Goal: Book appointment/travel/reservation

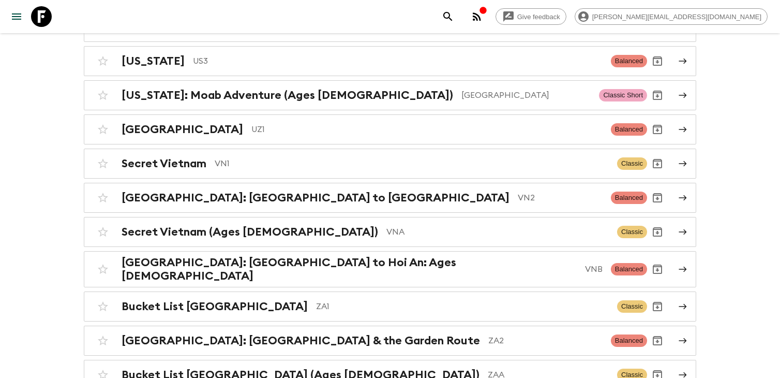
scroll to position [4574, 0]
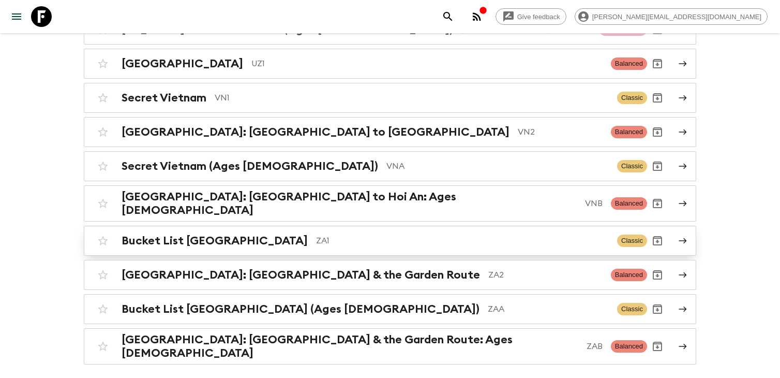
click at [329, 234] on p "ZA1" at bounding box center [462, 240] width 293 height 12
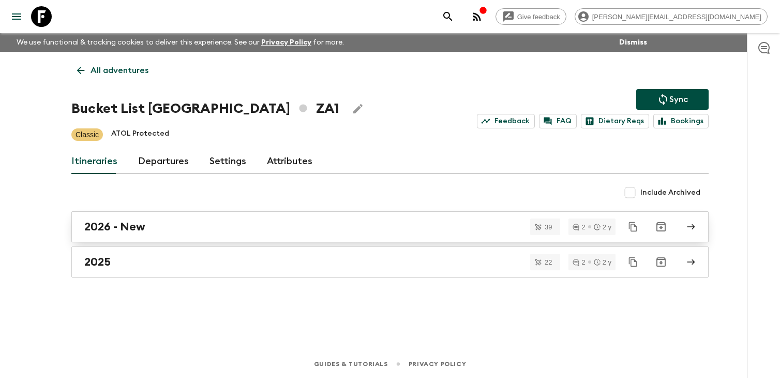
click at [278, 220] on div "2026 - New" at bounding box center [380, 226] width 592 height 13
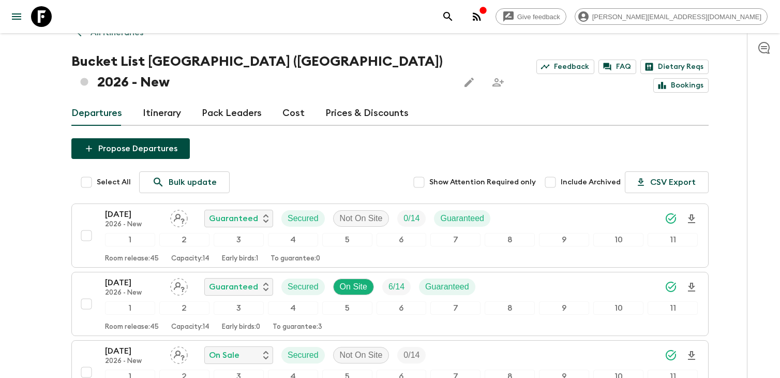
scroll to position [41, 0]
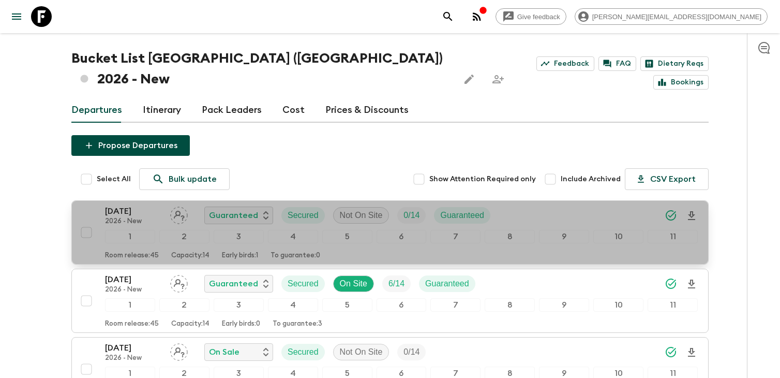
click at [102, 205] on div "[DATE] 2026 - New Guaranteed Secured Not On Site 0 / 14 Guaranteed 1 2 3 4 5 6 …" at bounding box center [387, 232] width 622 height 55
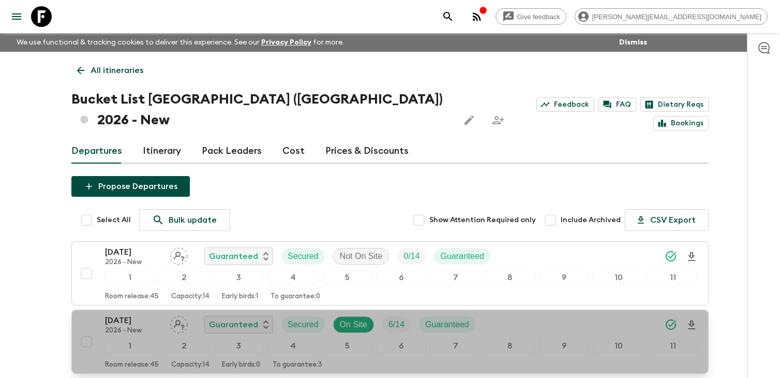
click at [129, 314] on p "[DATE]" at bounding box center [133, 320] width 57 height 12
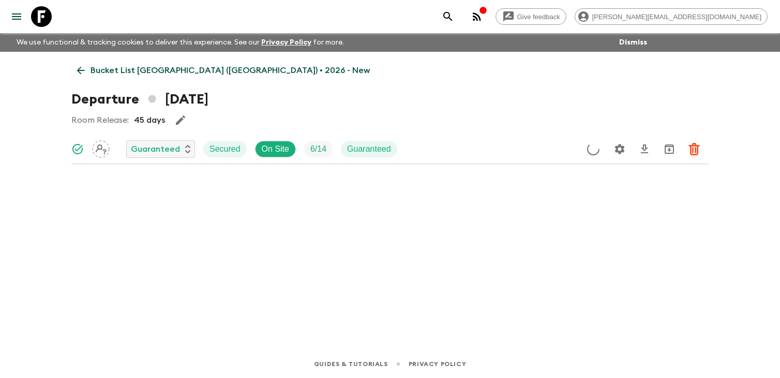
click at [375, 187] on div "Bucket List [GEOGRAPHIC_DATA] ([GEOGRAPHIC_DATA]) • 2026 - New Departure [DATE]…" at bounding box center [390, 186] width 662 height 269
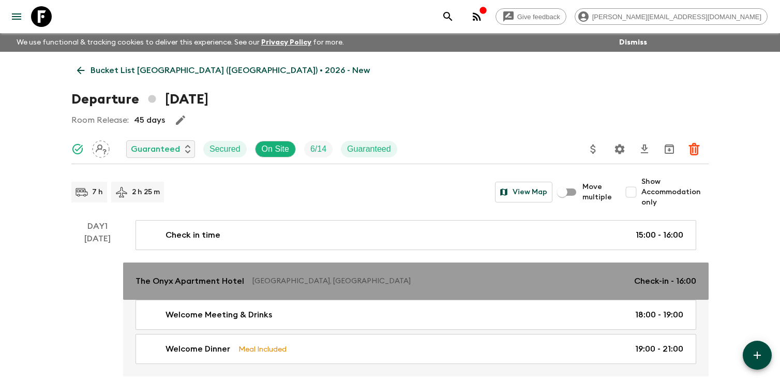
click at [245, 278] on div "The Onyx Apartment [GEOGRAPHIC_DATA], [GEOGRAPHIC_DATA] Check-in - 16:00" at bounding box center [416, 281] width 561 height 12
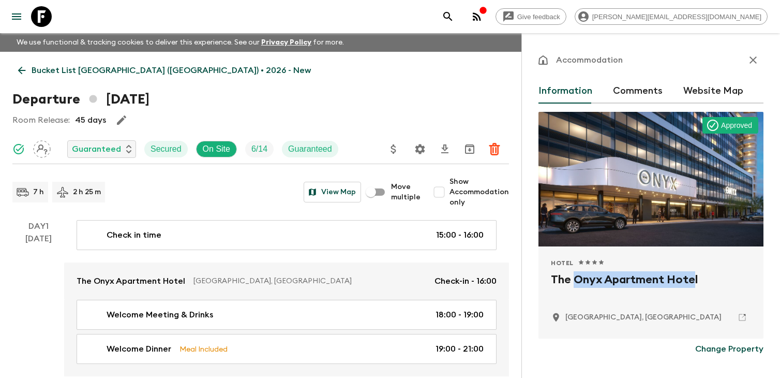
drag, startPoint x: 573, startPoint y: 277, endPoint x: 693, endPoint y: 276, distance: 120.0
click at [693, 276] on h2 "The Onyx Apartment Hotel" at bounding box center [651, 287] width 200 height 33
